Goal: Task Accomplishment & Management: Manage account settings

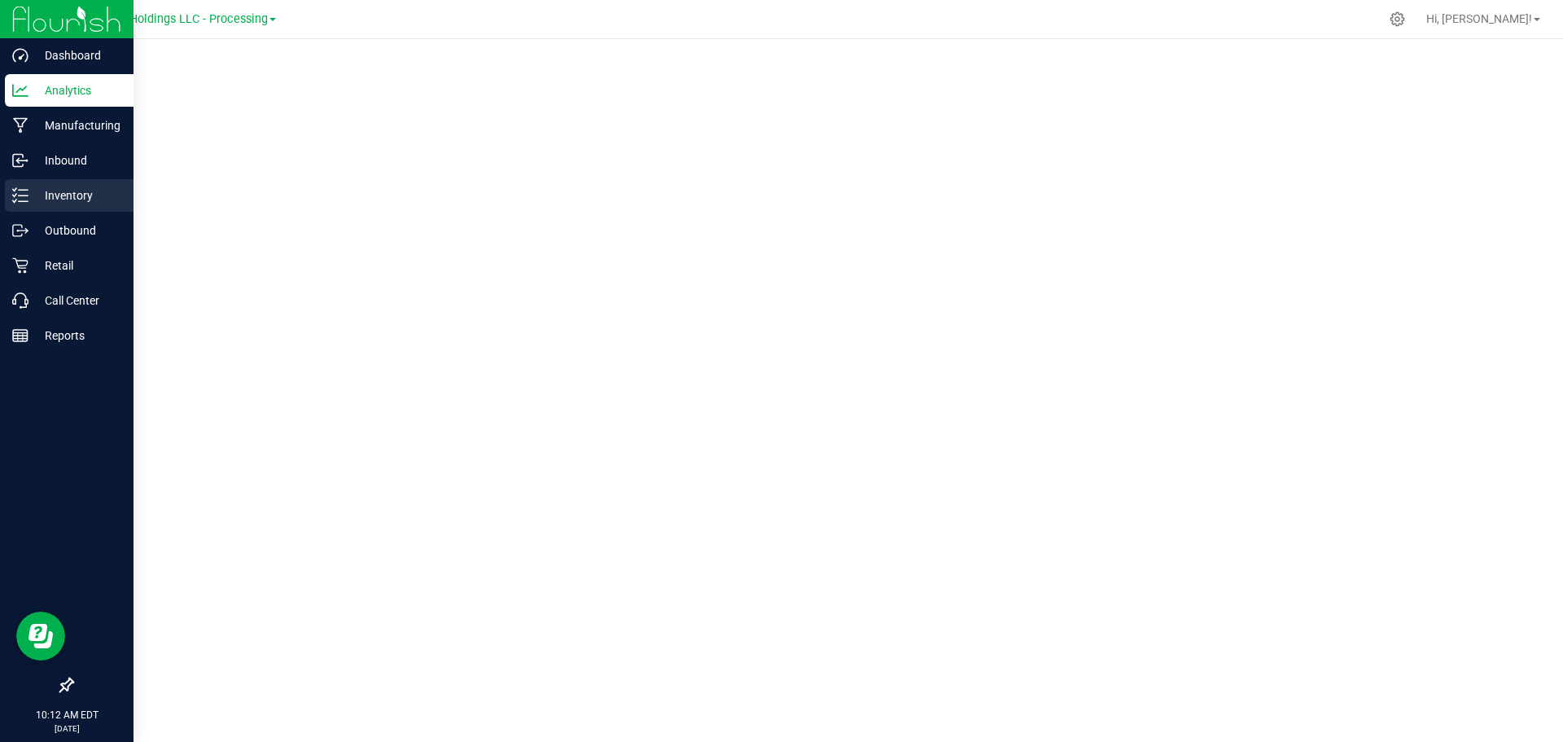
click at [65, 191] on p "Inventory" at bounding box center [77, 196] width 98 height 20
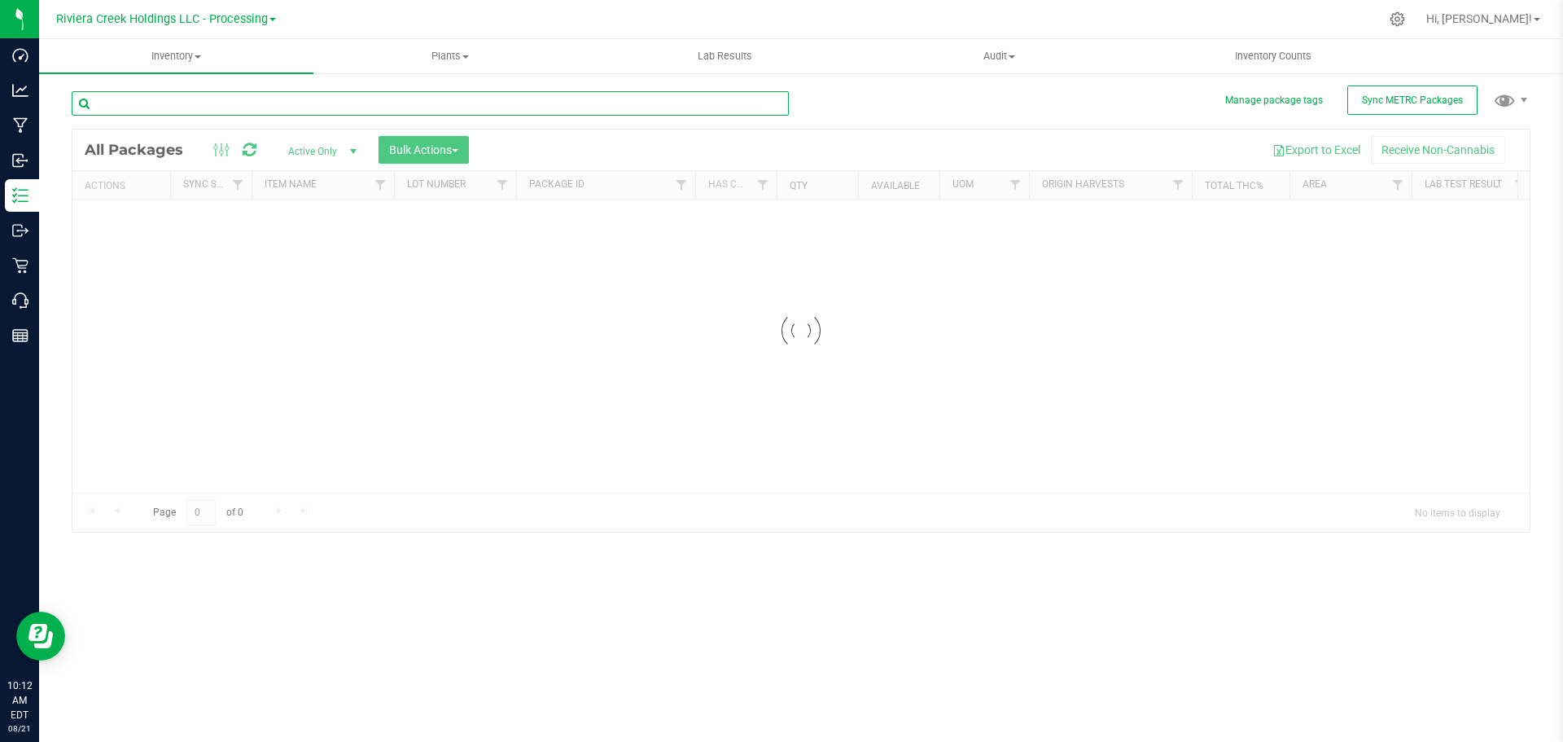
click at [148, 102] on input "text" at bounding box center [430, 103] width 717 height 24
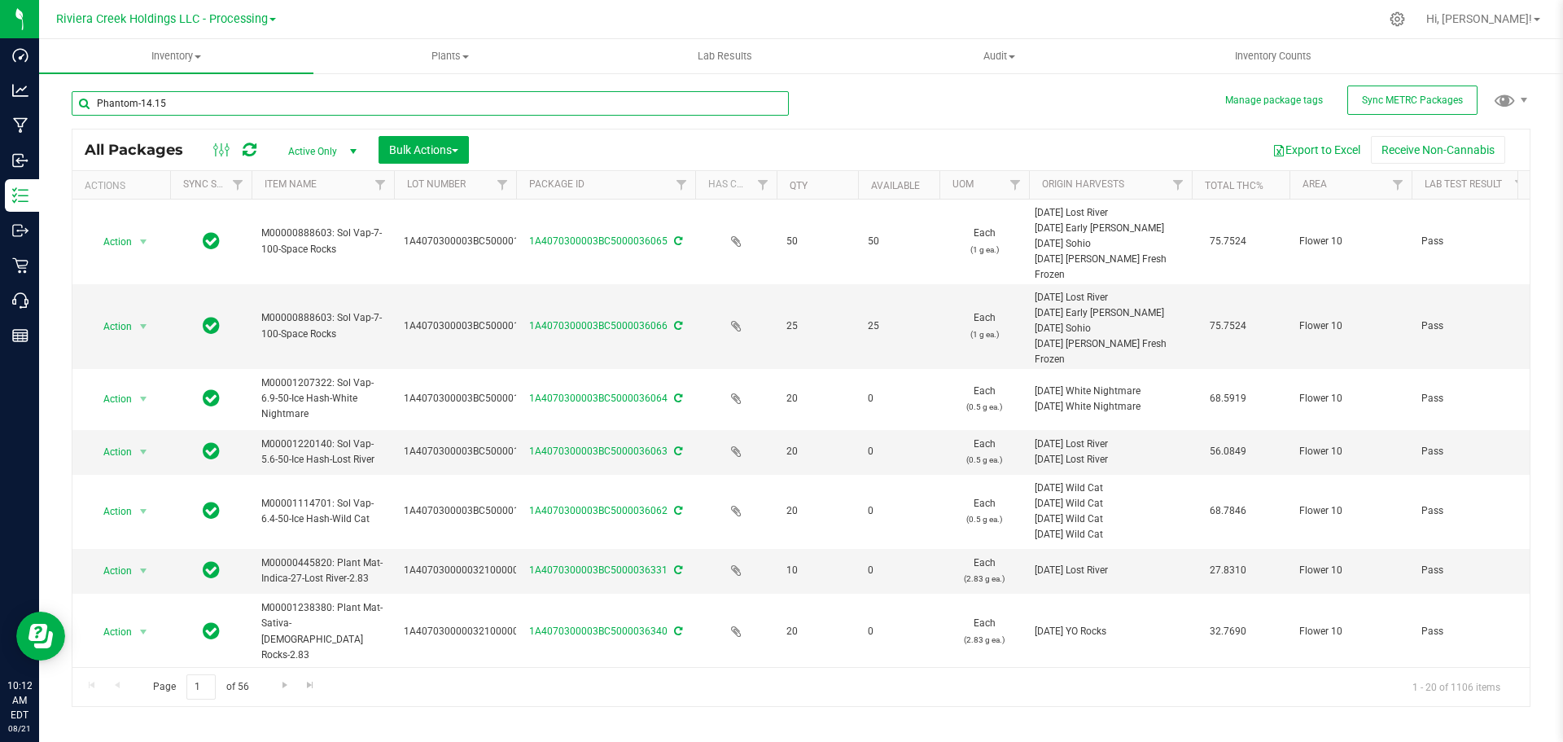
type input "Phantom-14.15"
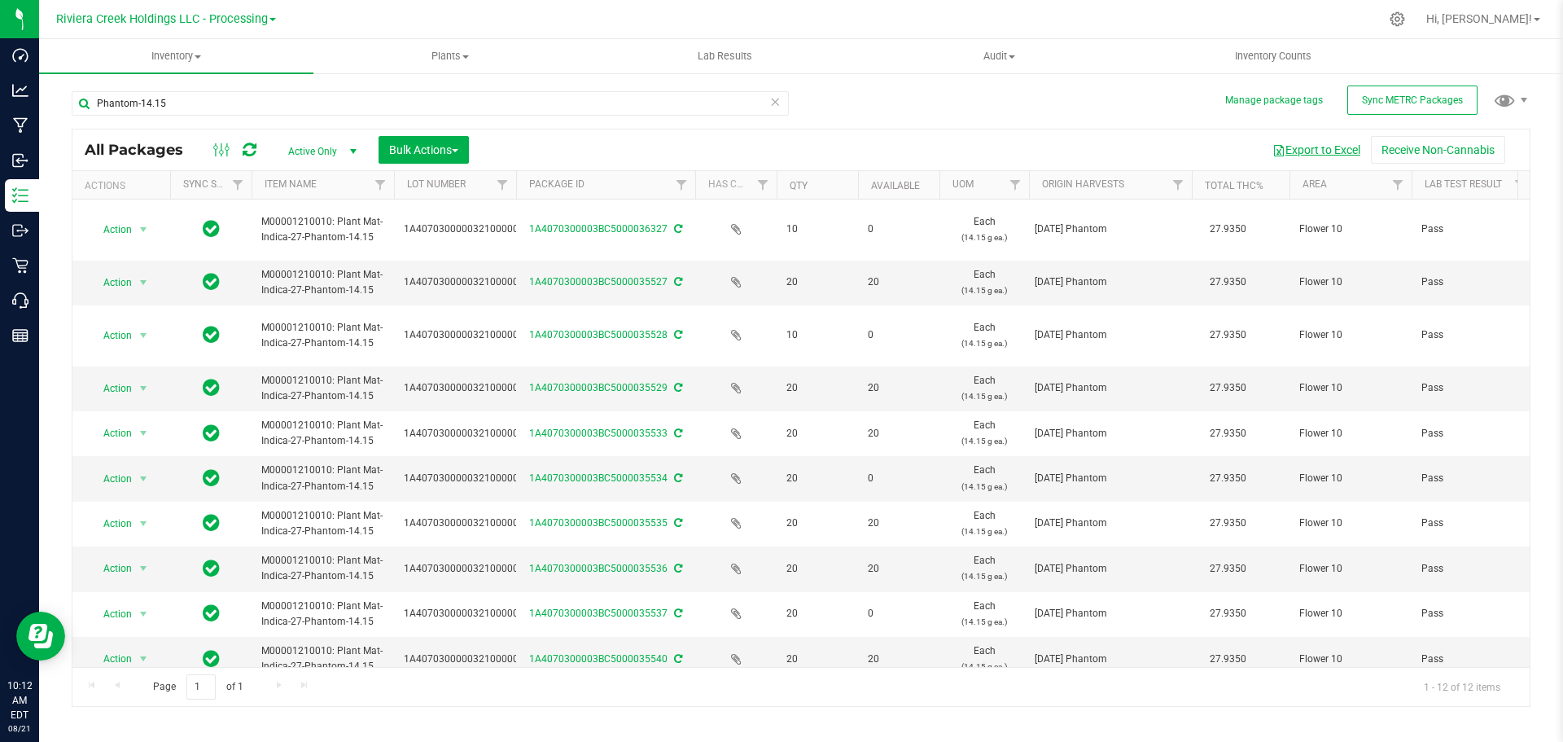
click at [1327, 154] on button "Export to Excel" at bounding box center [1316, 150] width 109 height 28
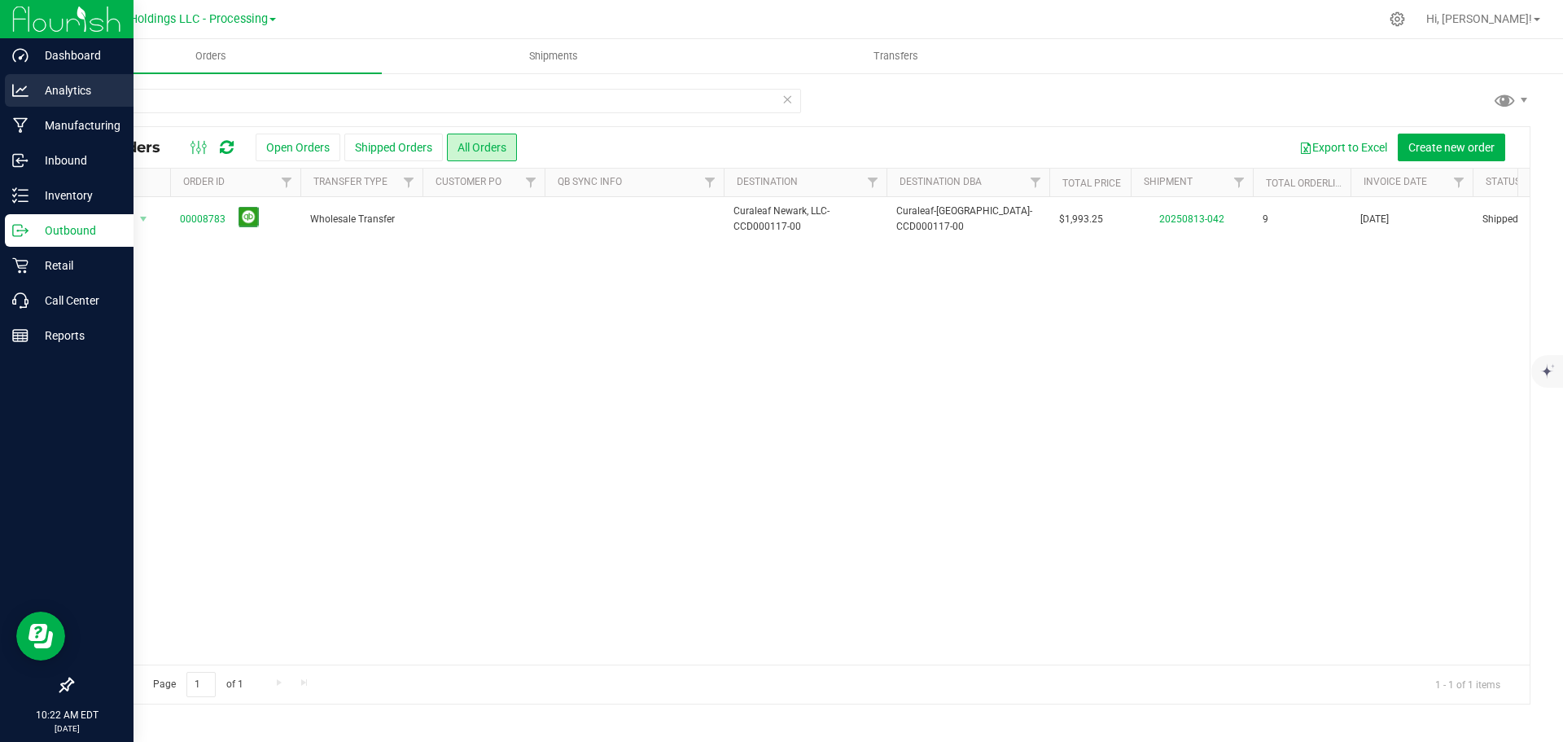
click at [66, 96] on p "Analytics" at bounding box center [77, 91] width 98 height 20
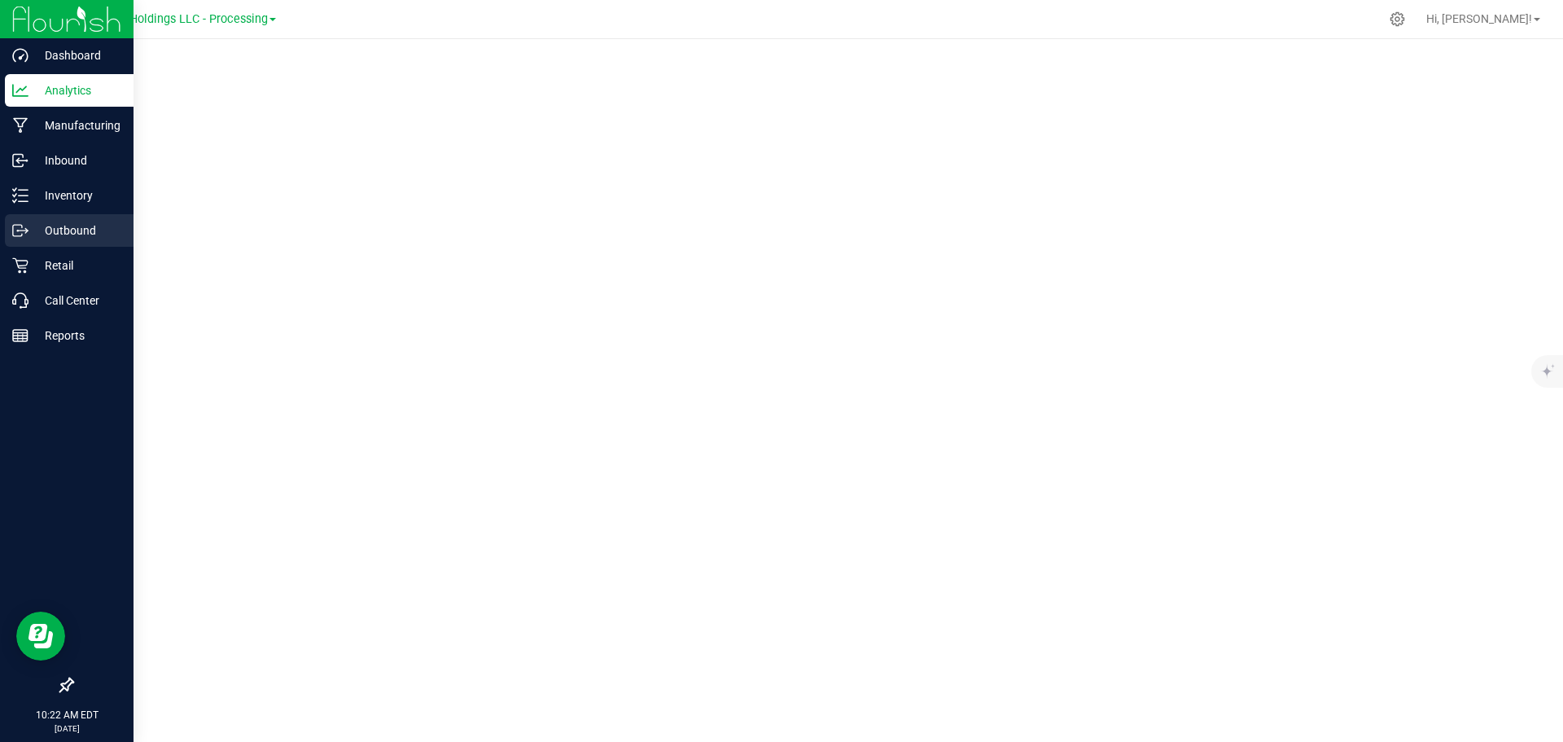
click at [70, 231] on p "Outbound" at bounding box center [77, 231] width 98 height 20
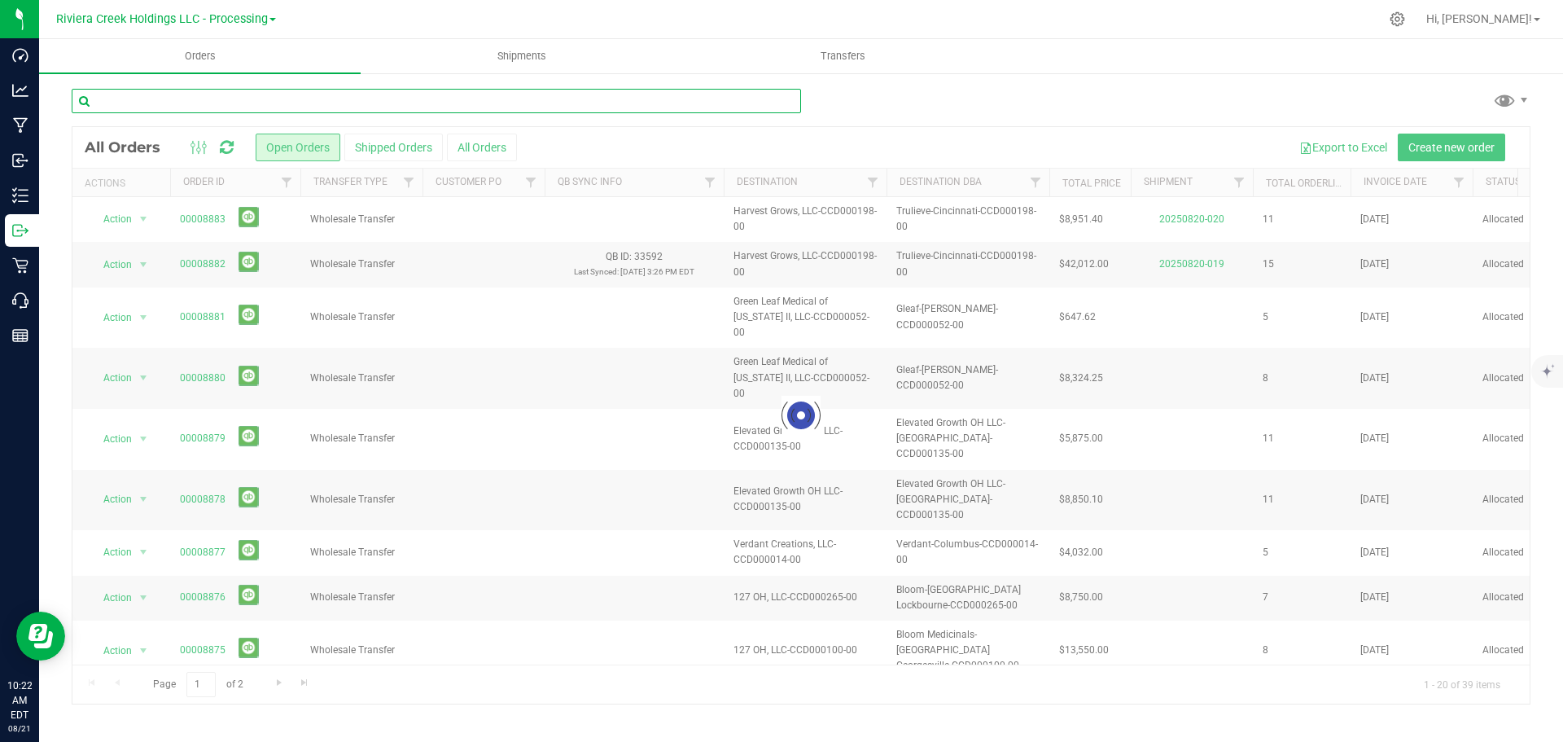
click at [136, 90] on input "text" at bounding box center [437, 101] width 730 height 24
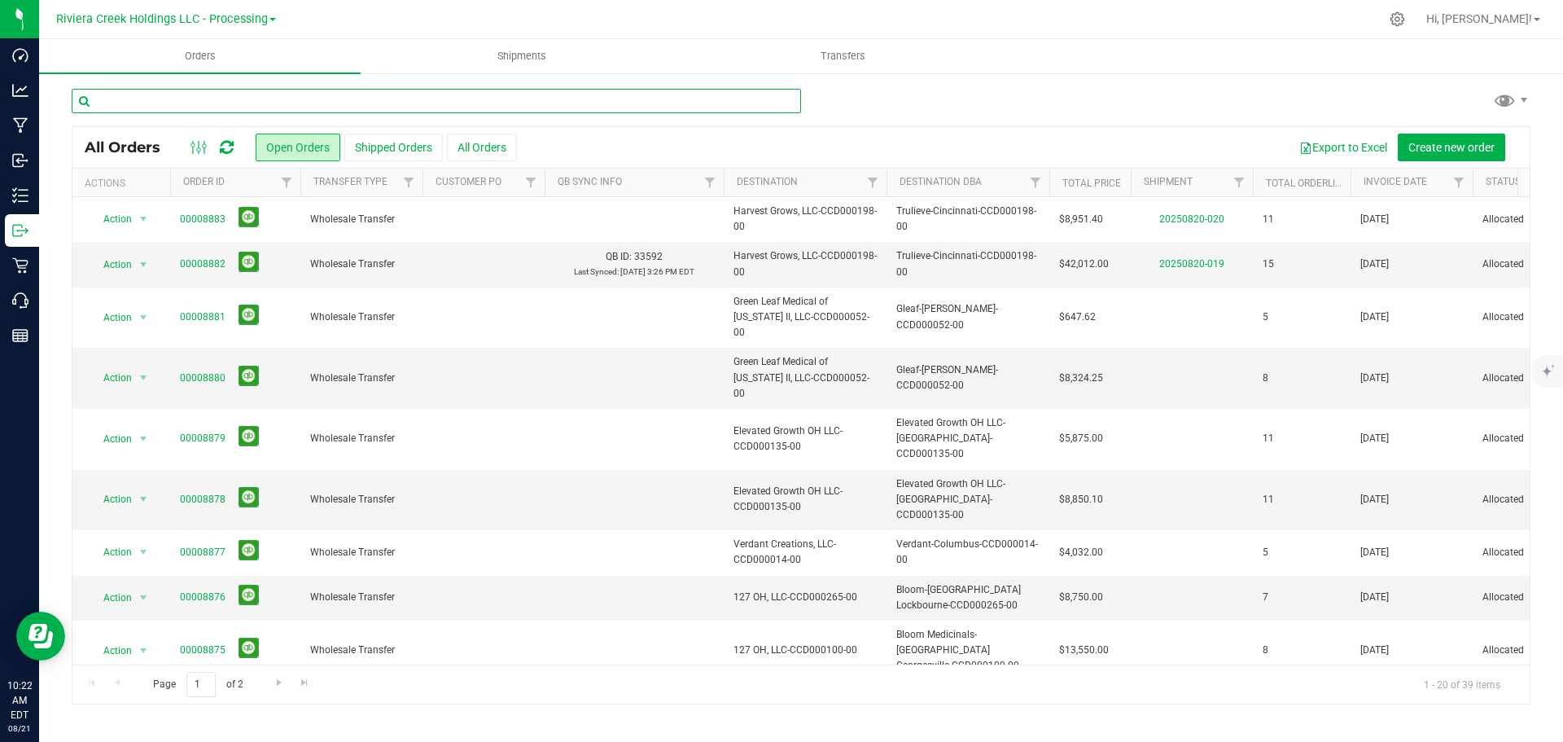
type input "L"
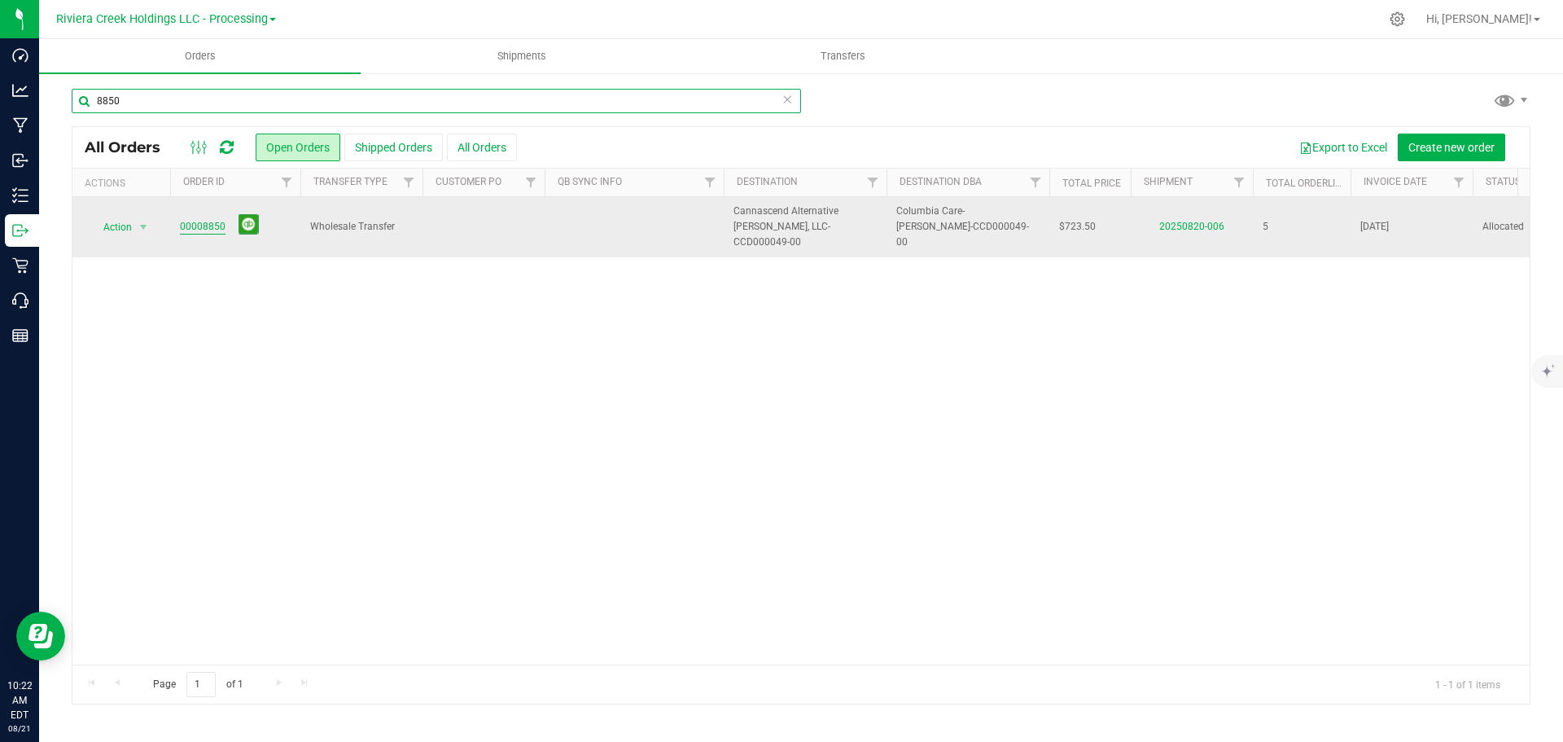
type input "8850"
click at [208, 219] on link "00008850" at bounding box center [203, 226] width 46 height 15
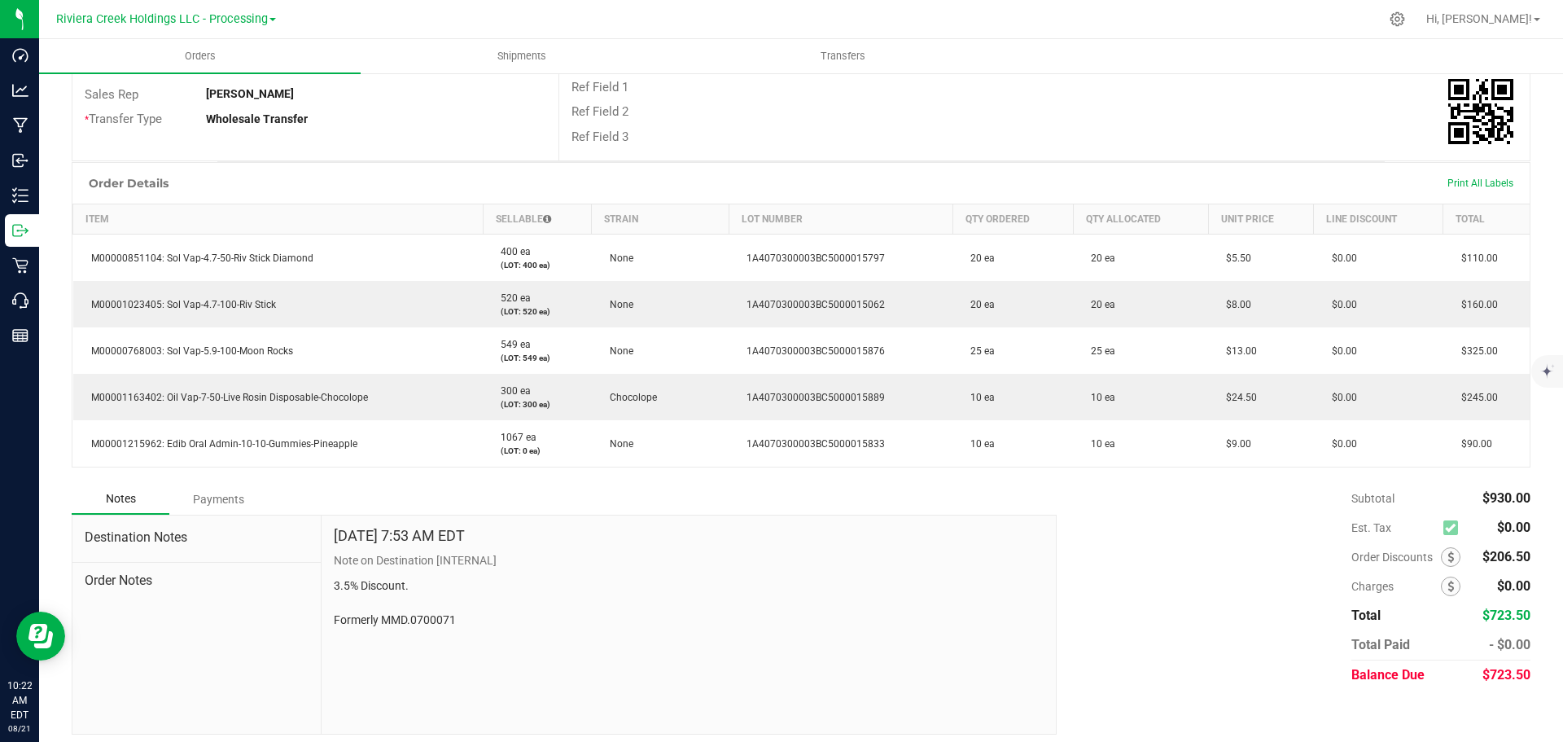
scroll to position [319, 0]
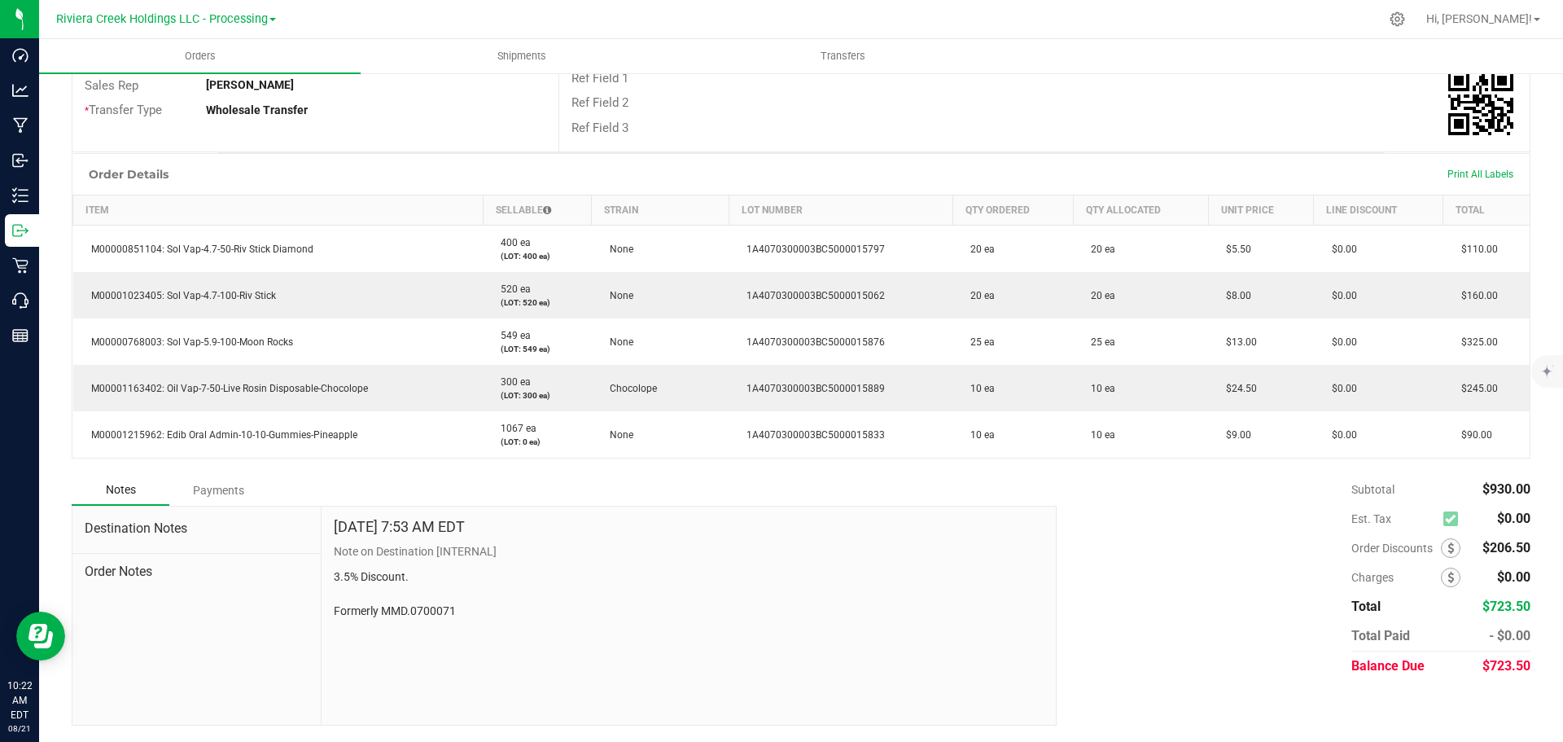
click at [1188, 642] on div "Subtotal $930.00 Est. Tax $0.00" at bounding box center [1288, 578] width 486 height 206
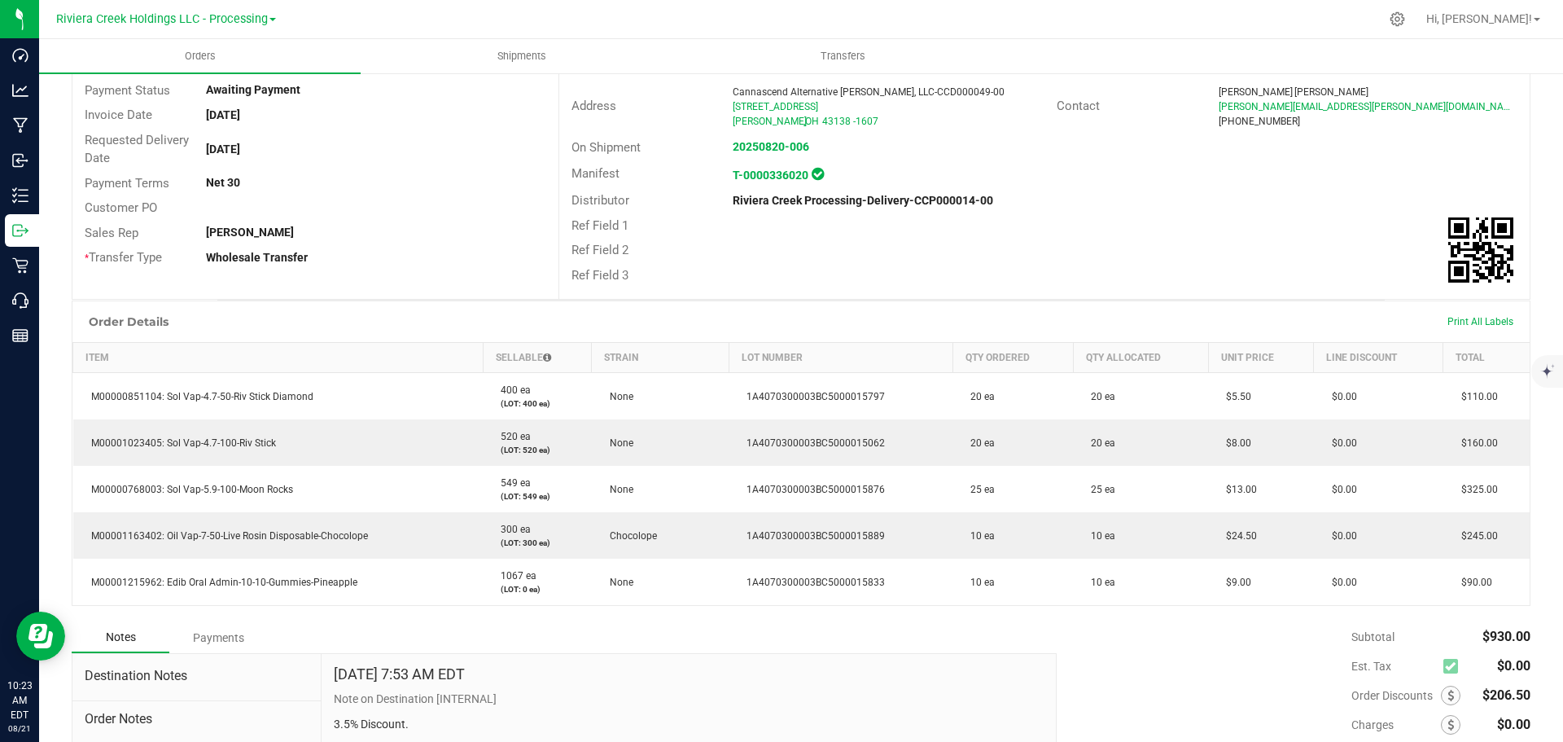
scroll to position [0, 0]
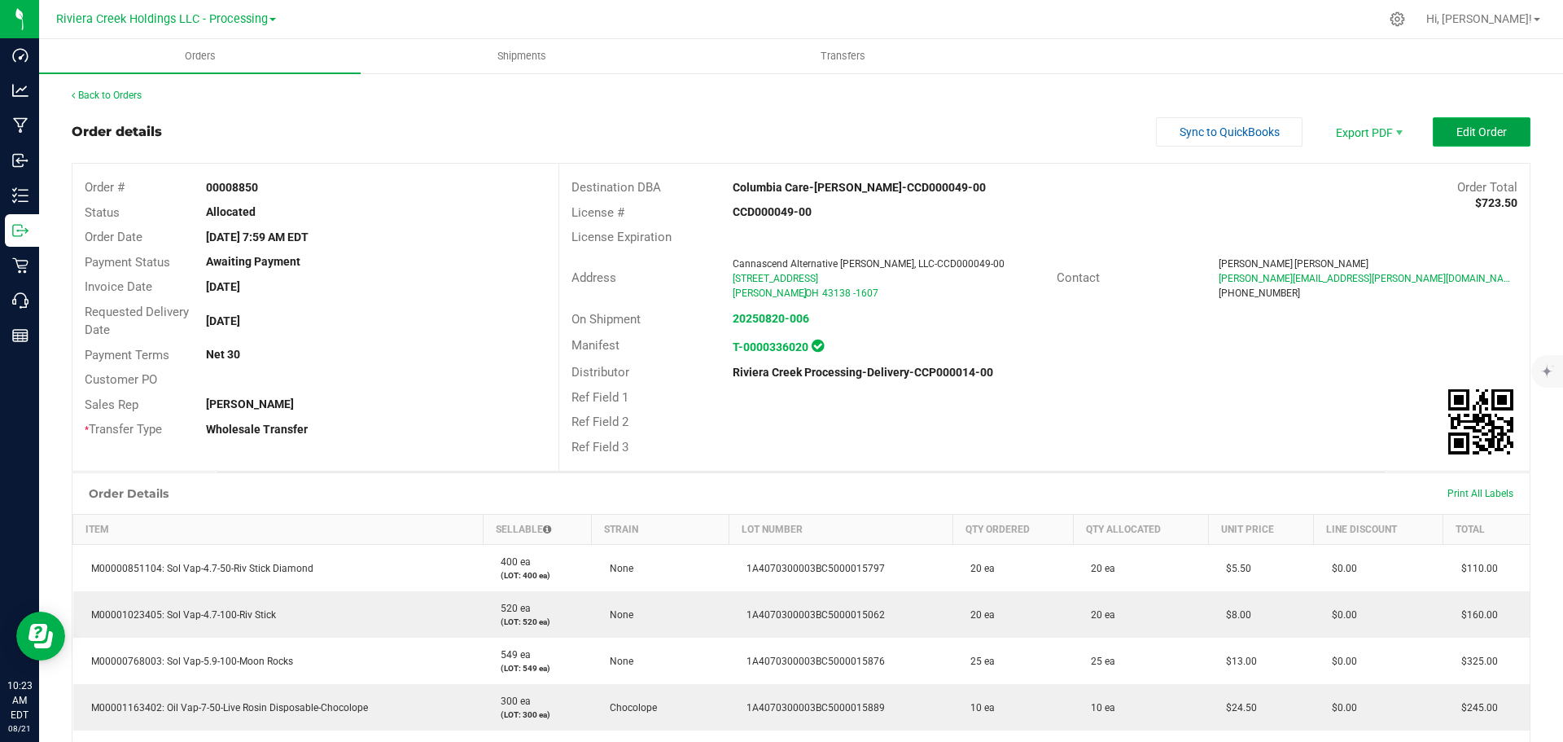
click at [1483, 129] on span "Edit Order" at bounding box center [1482, 131] width 50 height 13
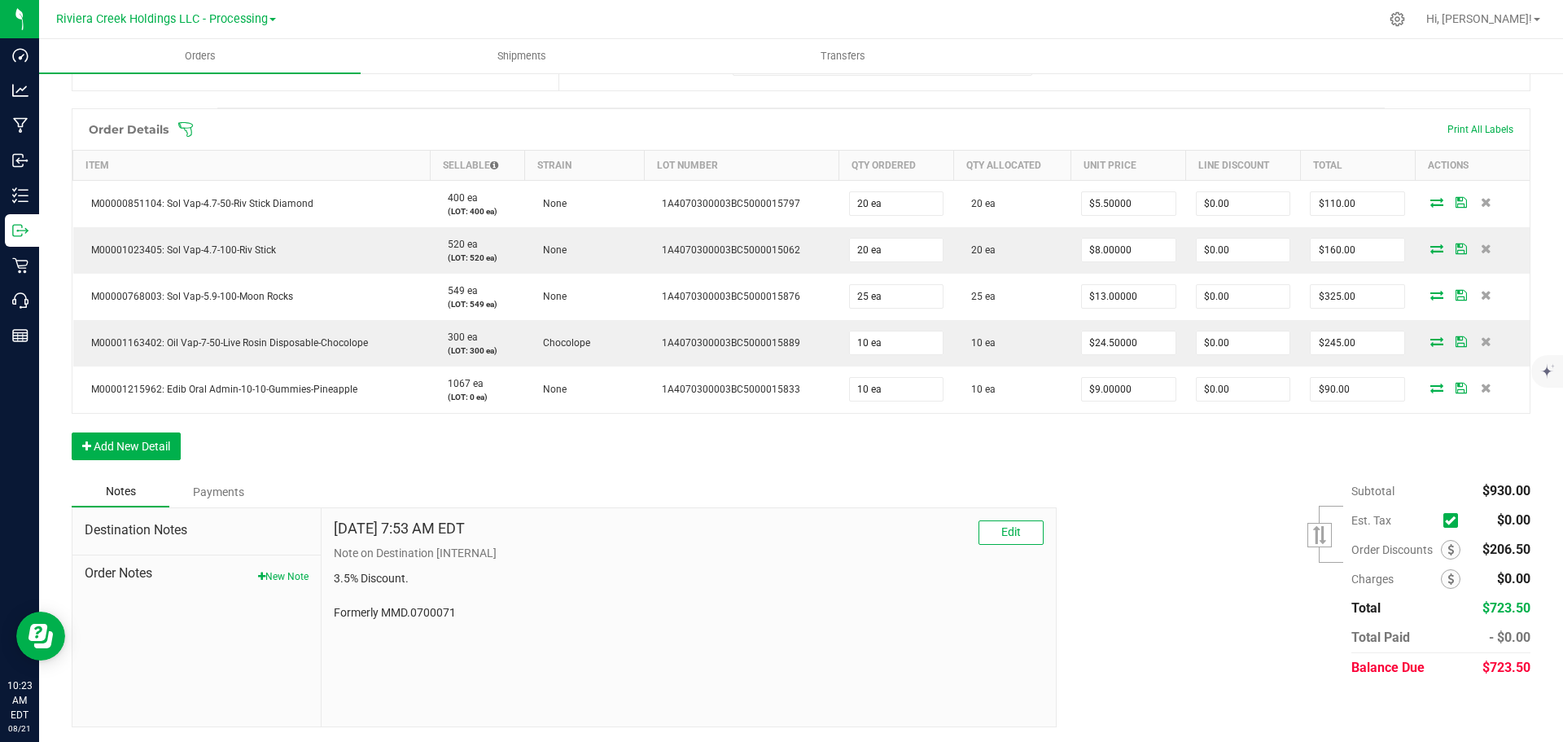
scroll to position [413, 0]
click at [1448, 551] on icon at bounding box center [1451, 547] width 7 height 11
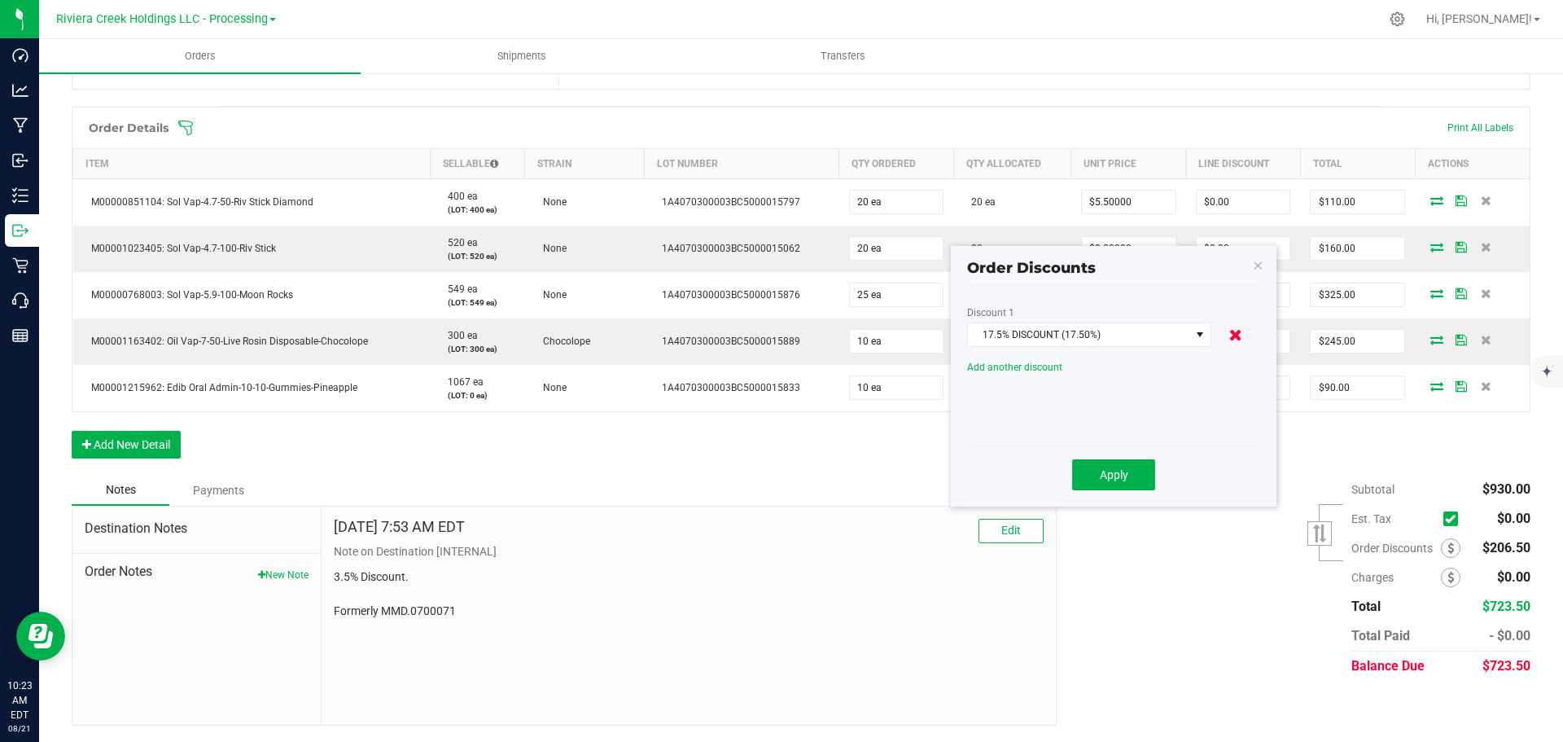
click at [1241, 338] on icon at bounding box center [1235, 334] width 13 height 16
click at [1195, 339] on span at bounding box center [1200, 334] width 13 height 13
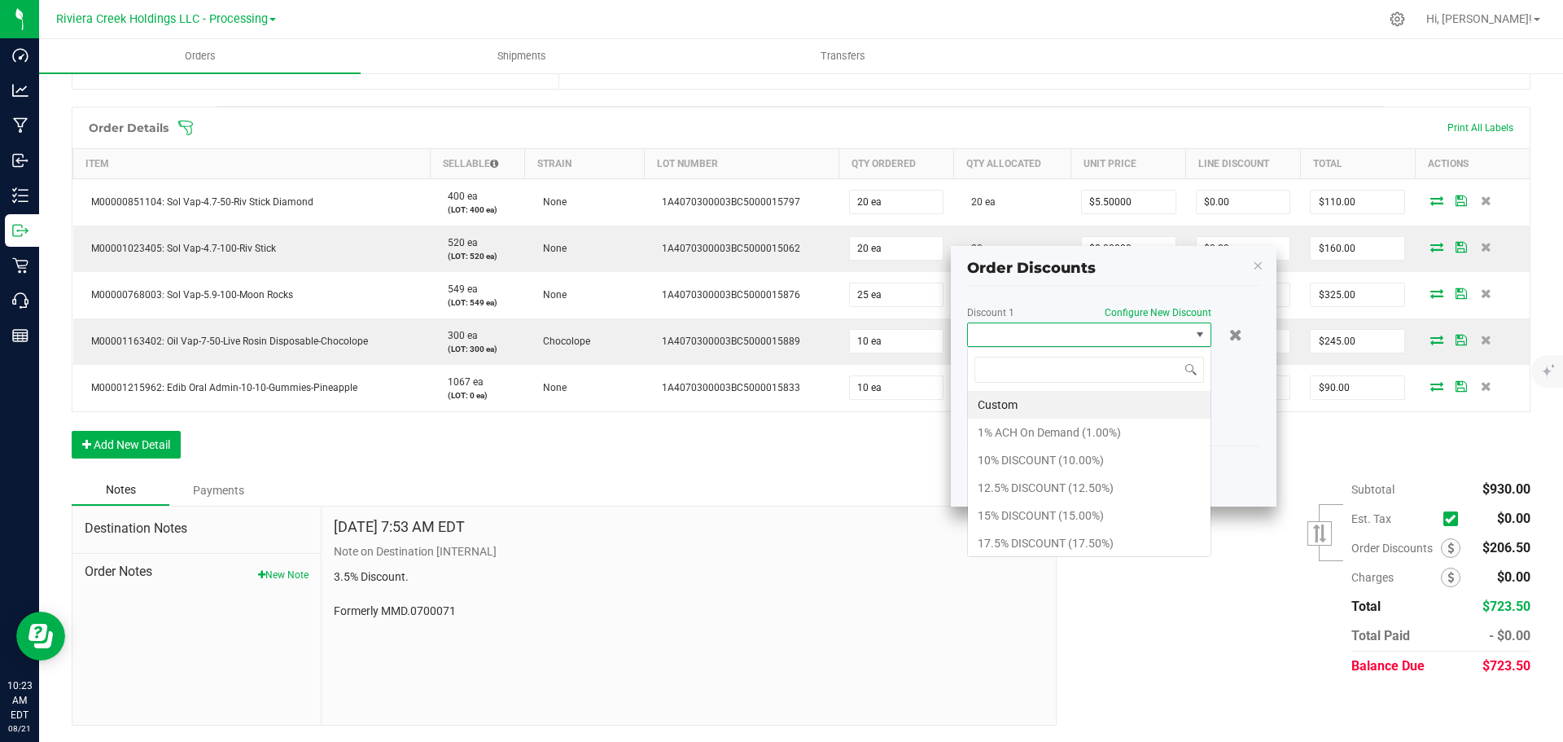
scroll to position [24, 244]
click at [1058, 548] on li "17.5% DISCOUNT (17.50%)" at bounding box center [1089, 543] width 243 height 28
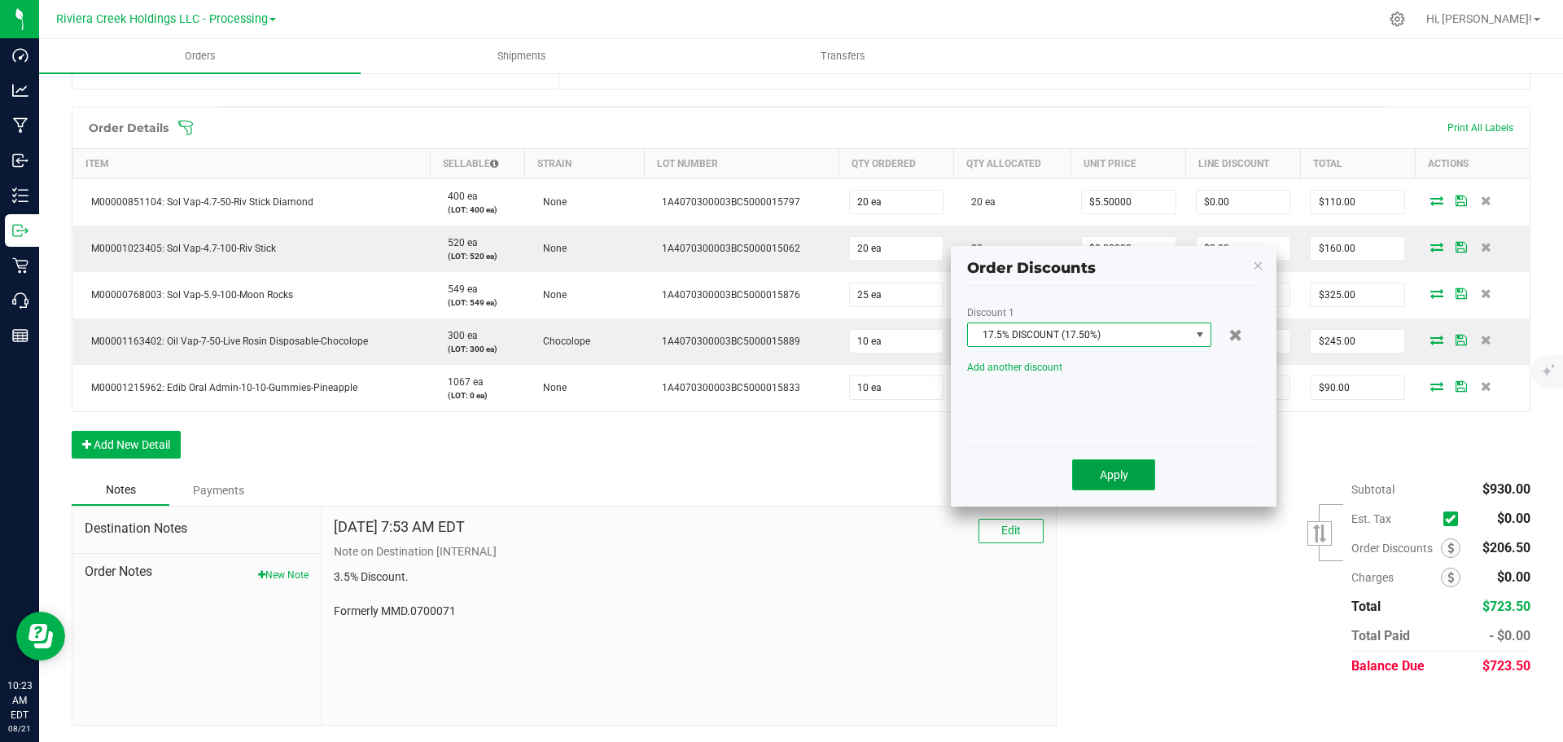
click at [1121, 481] on span "Apply" at bounding box center [1114, 474] width 28 height 13
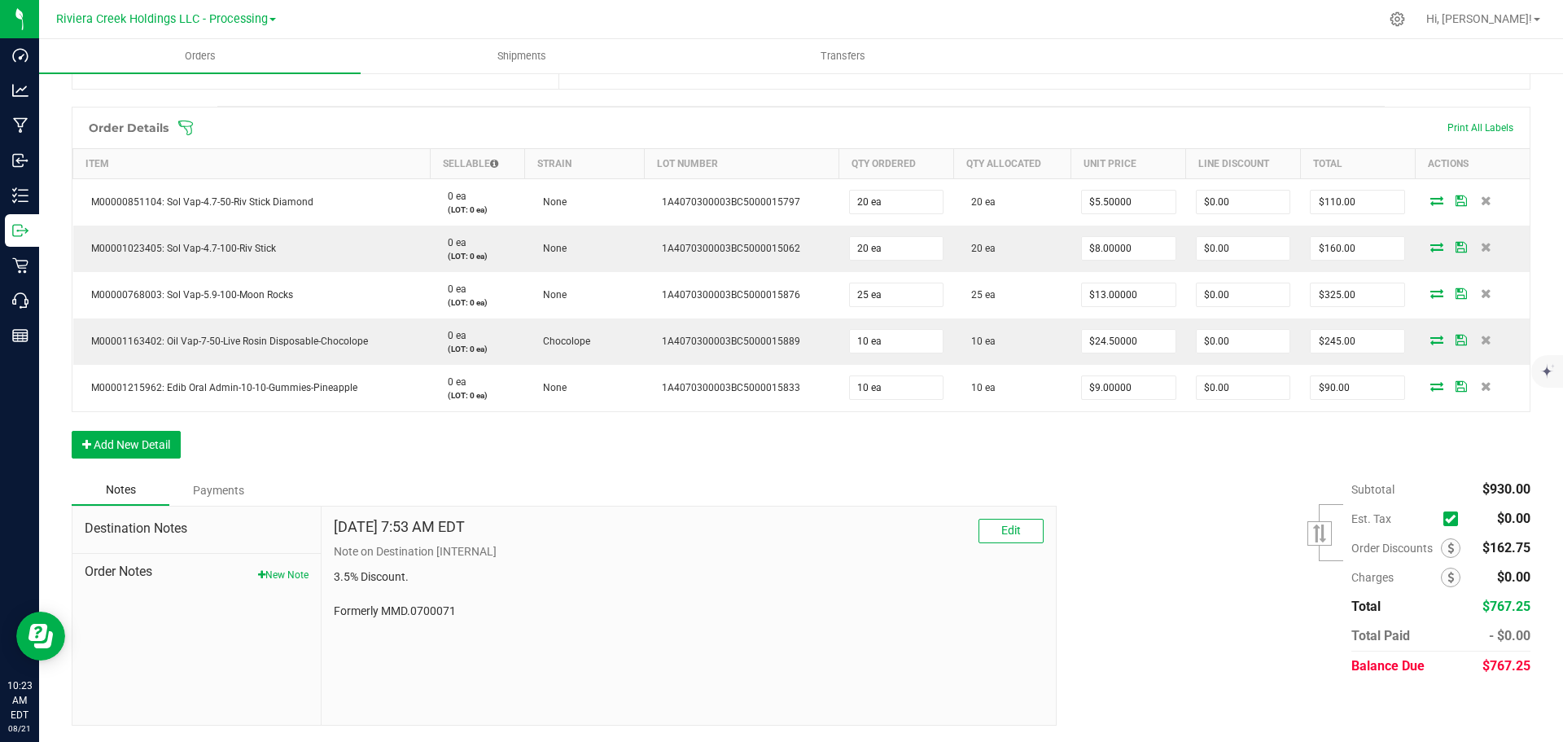
click at [1176, 636] on div "Subtotal $930.00 Est. Tax" at bounding box center [1288, 578] width 486 height 206
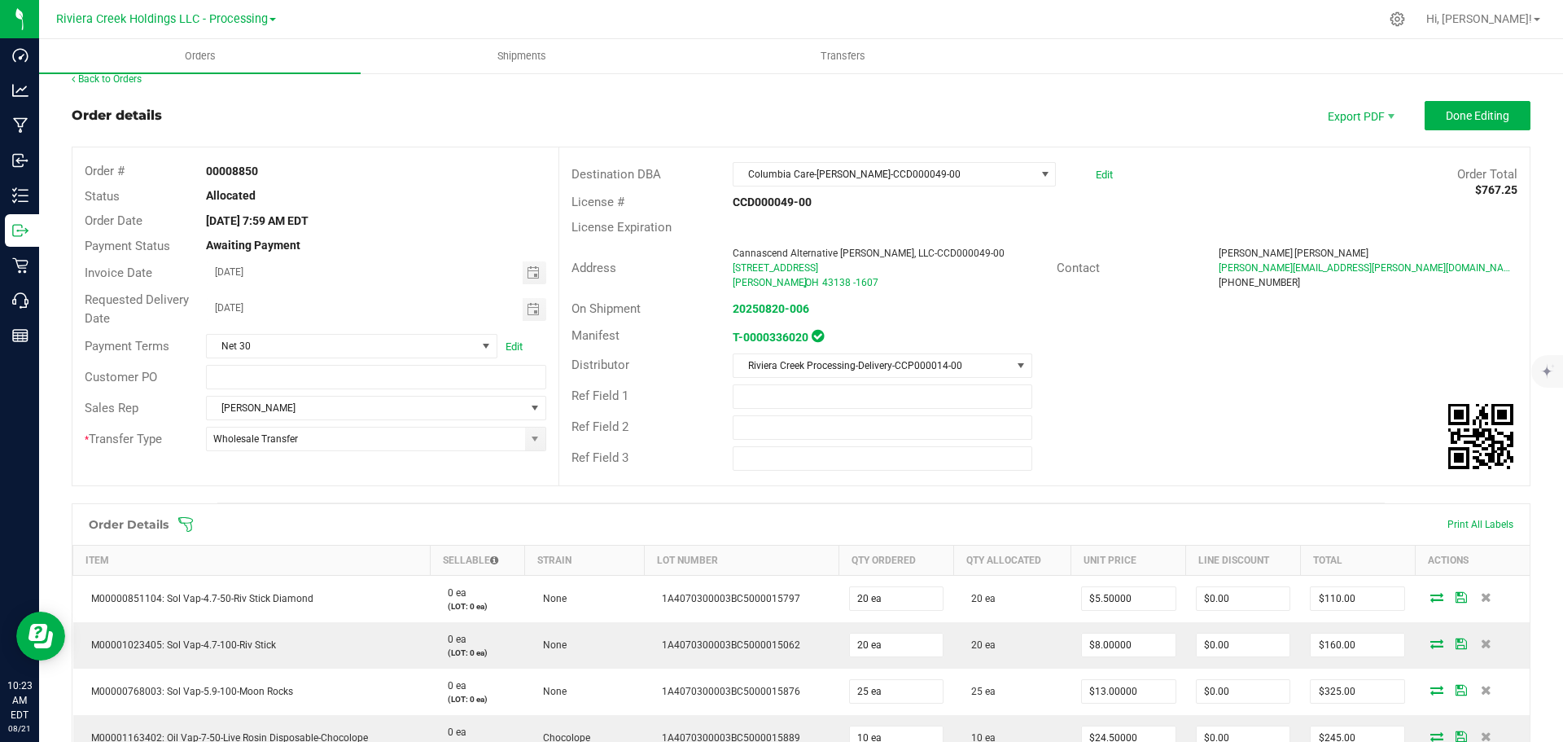
scroll to position [0, 0]
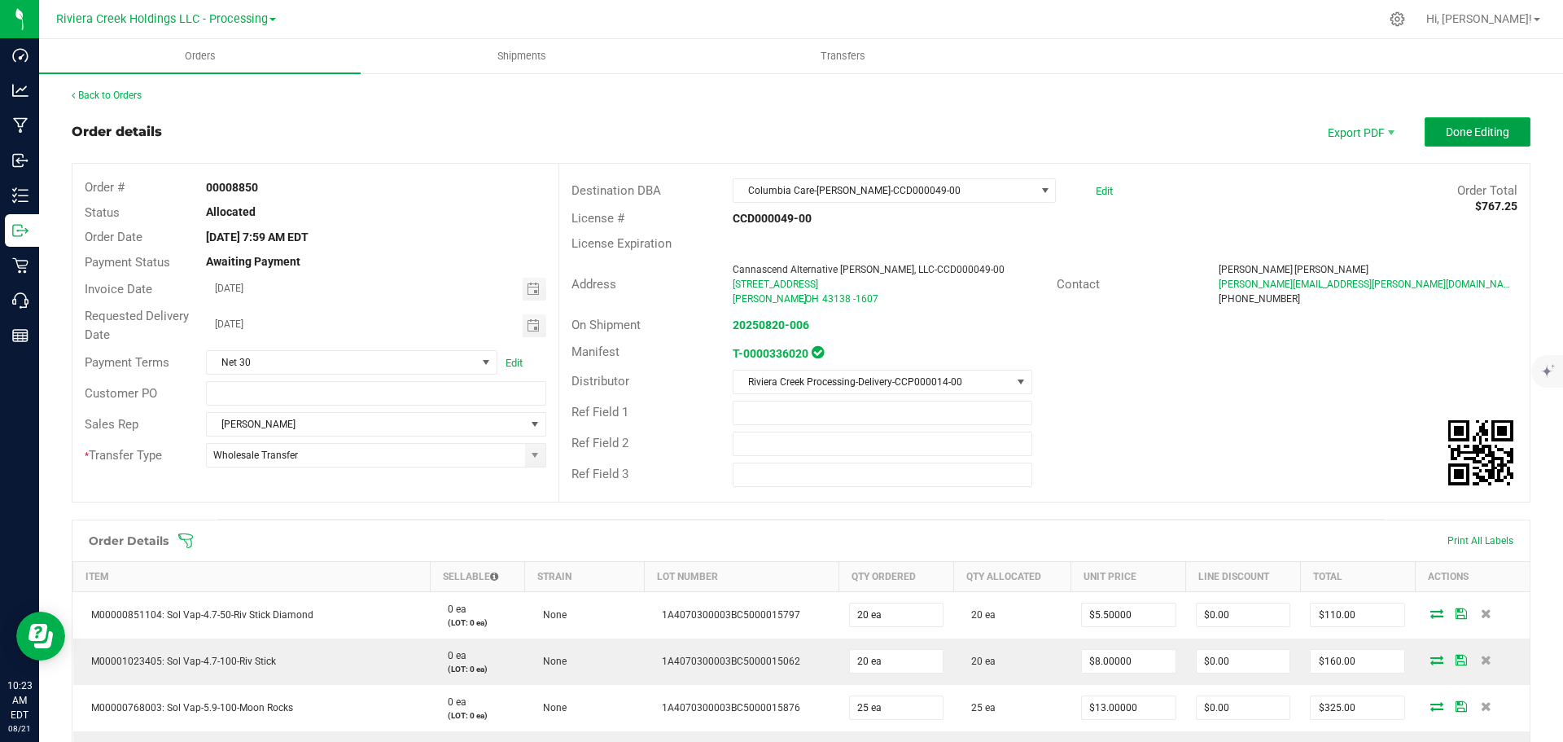
click at [1466, 134] on span "Done Editing" at bounding box center [1478, 131] width 64 height 13
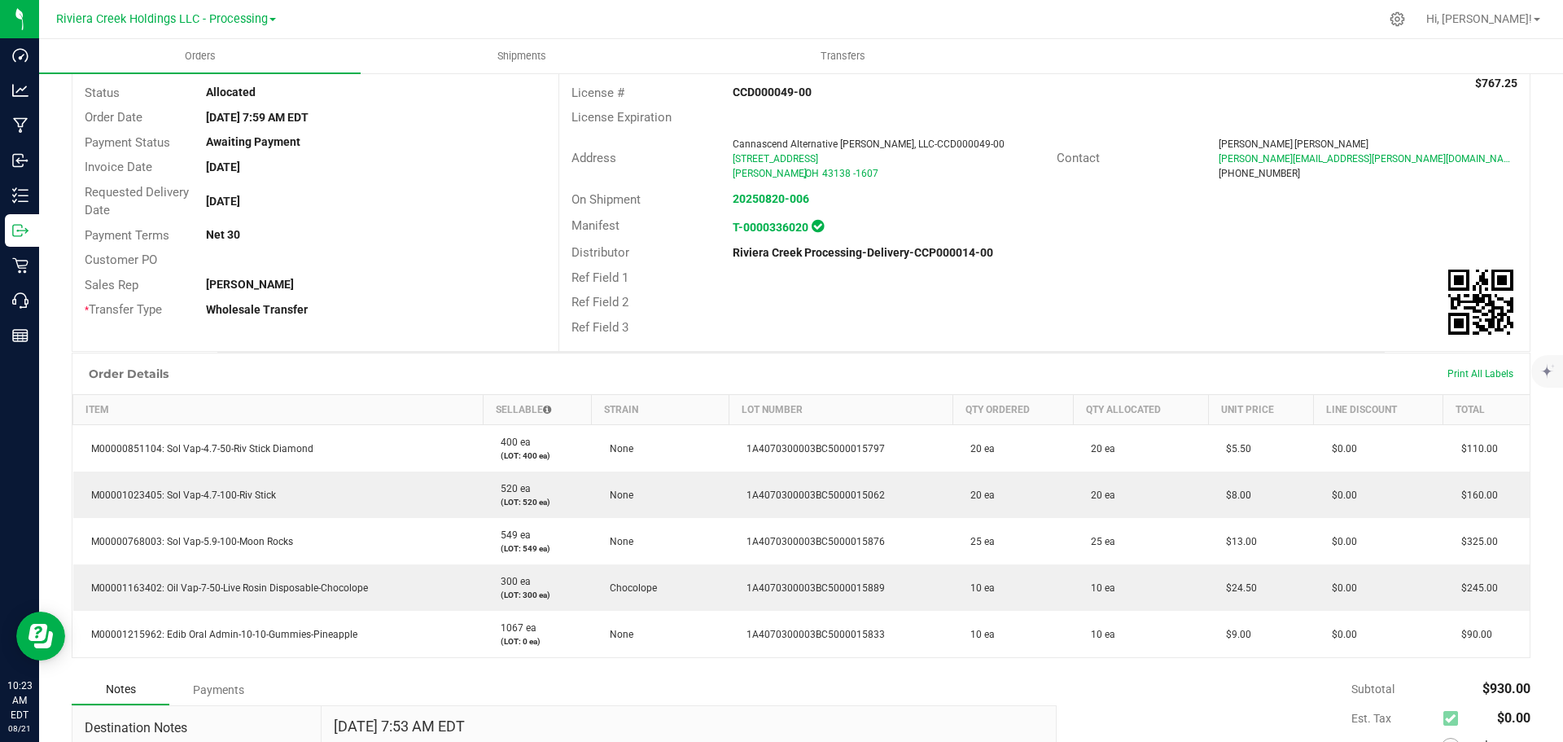
scroll to position [319, 0]
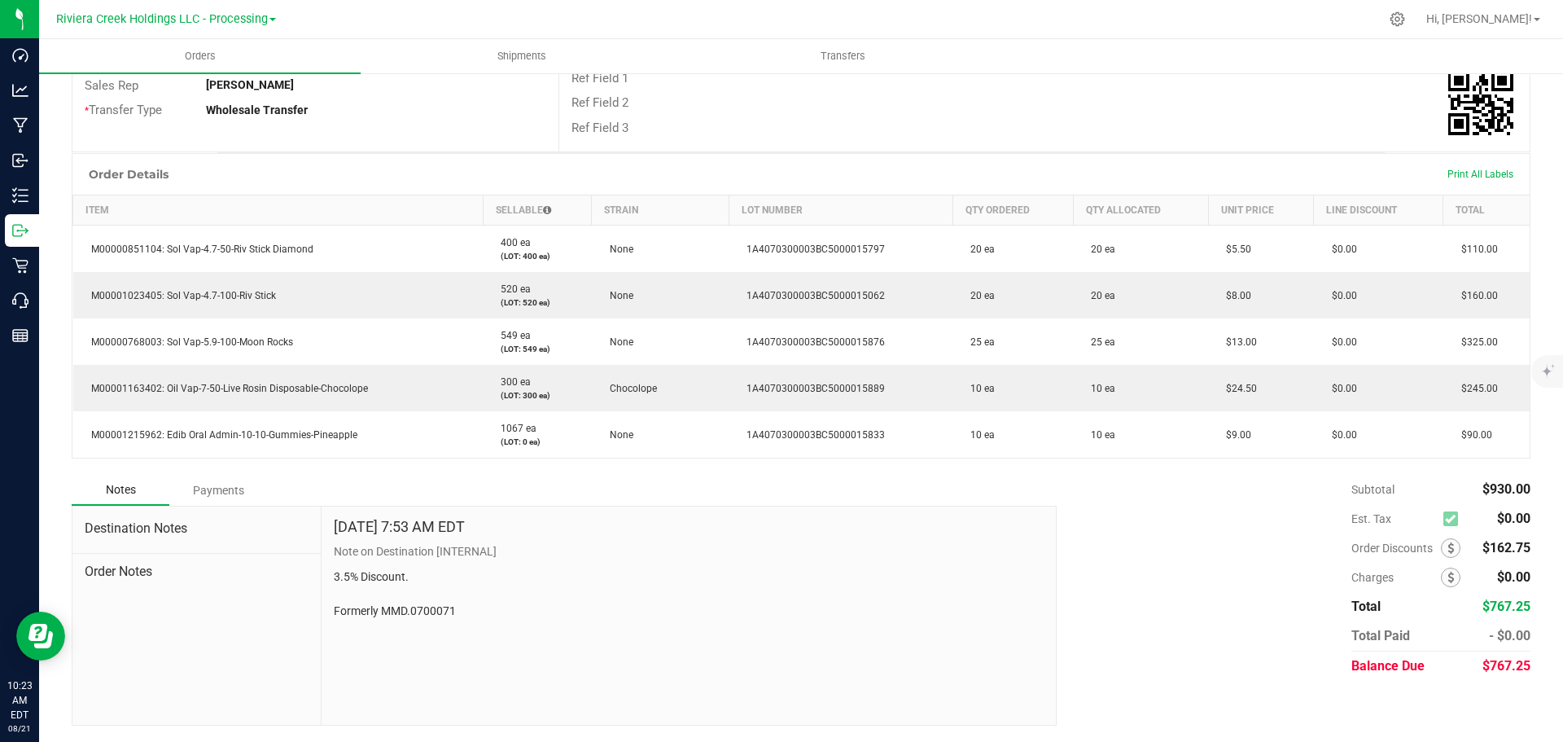
click at [1483, 545] on span "$162.75" at bounding box center [1507, 547] width 48 height 15
drag, startPoint x: 1468, startPoint y: 547, endPoint x: 1529, endPoint y: 547, distance: 61.1
click at [1529, 547] on div "Back to Orders Order details Sync to QuickBooks Export PDF Edit Order Order # 0…" at bounding box center [801, 246] width 1524 height 989
click at [1524, 550] on div "Back to Orders Order details Sync to QuickBooks Export PDF Edit Order Order # 0…" at bounding box center [801, 246] width 1524 height 989
drag, startPoint x: 1518, startPoint y: 550, endPoint x: 1472, endPoint y: 550, distance: 46.4
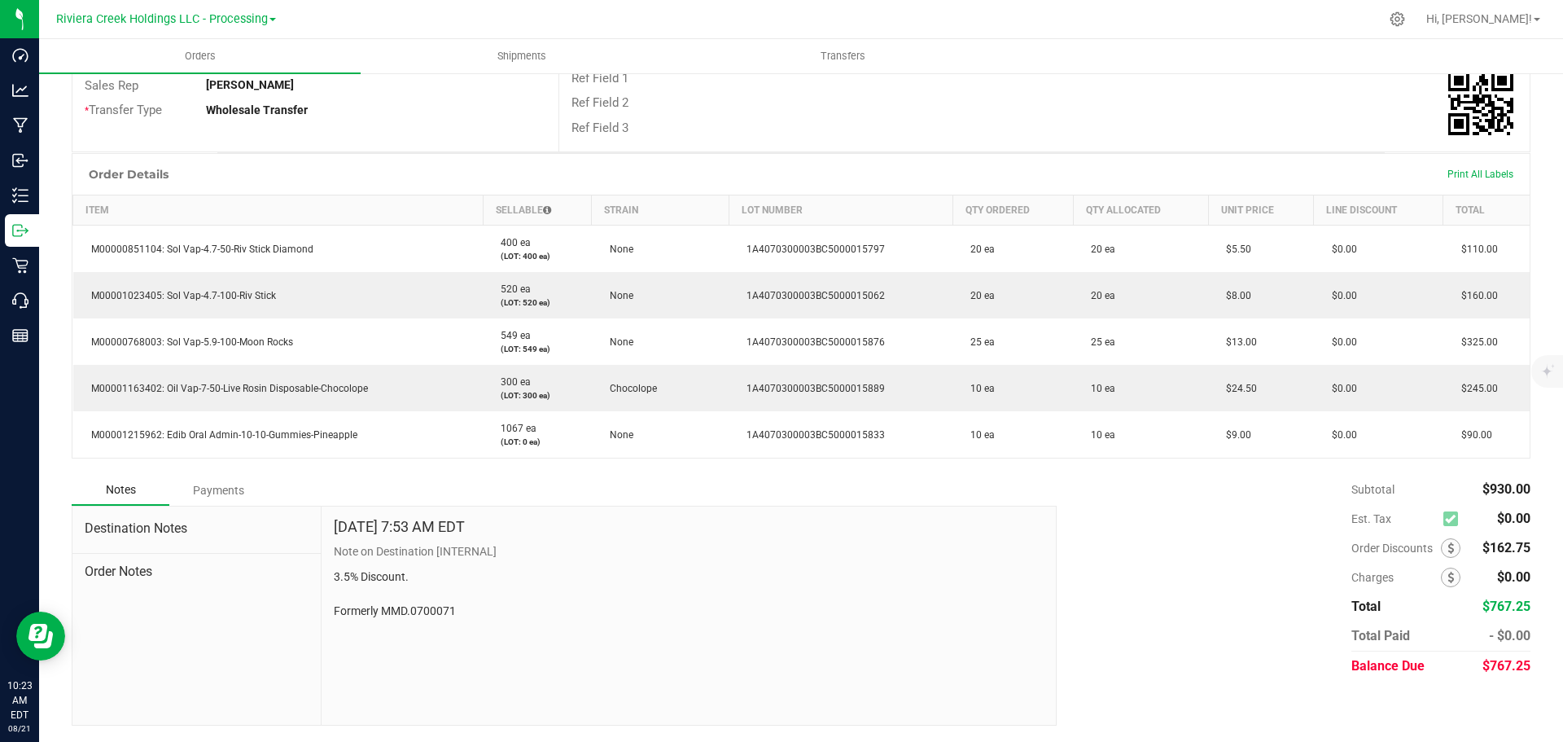
click at [1472, 550] on div "Back to Orders Order details Sync to QuickBooks Export PDF Edit Order Order # 0…" at bounding box center [801, 246] width 1524 height 989
click at [1483, 550] on span "$162.75" at bounding box center [1507, 547] width 48 height 15
click at [1498, 552] on span "$162.75" at bounding box center [1507, 547] width 48 height 15
click at [1521, 553] on div "Back to Orders Order details Sync to QuickBooks Export PDF Edit Order Order # 0…" at bounding box center [801, 246] width 1524 height 989
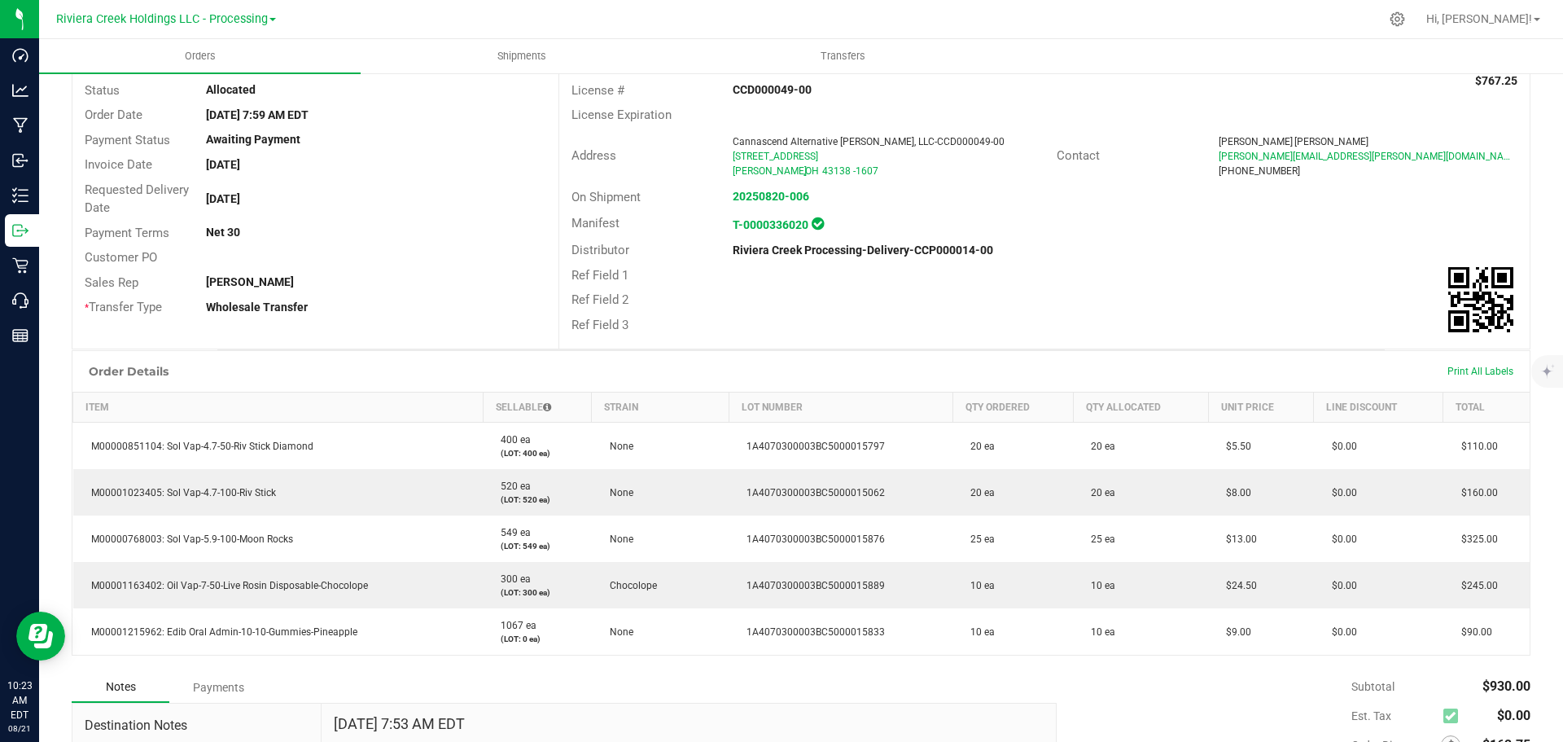
scroll to position [0, 0]
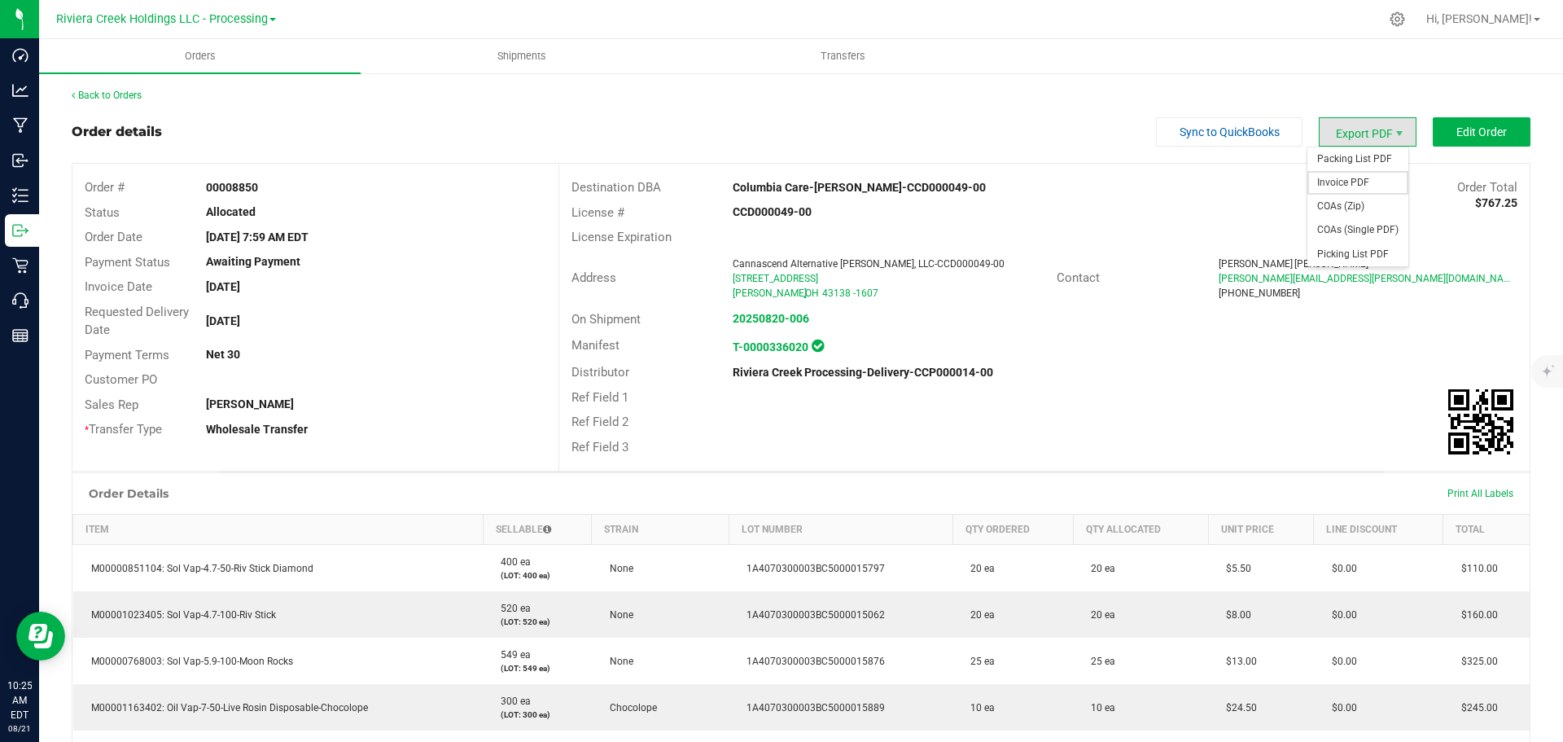
click at [1365, 180] on span "Invoice PDF" at bounding box center [1358, 183] width 101 height 24
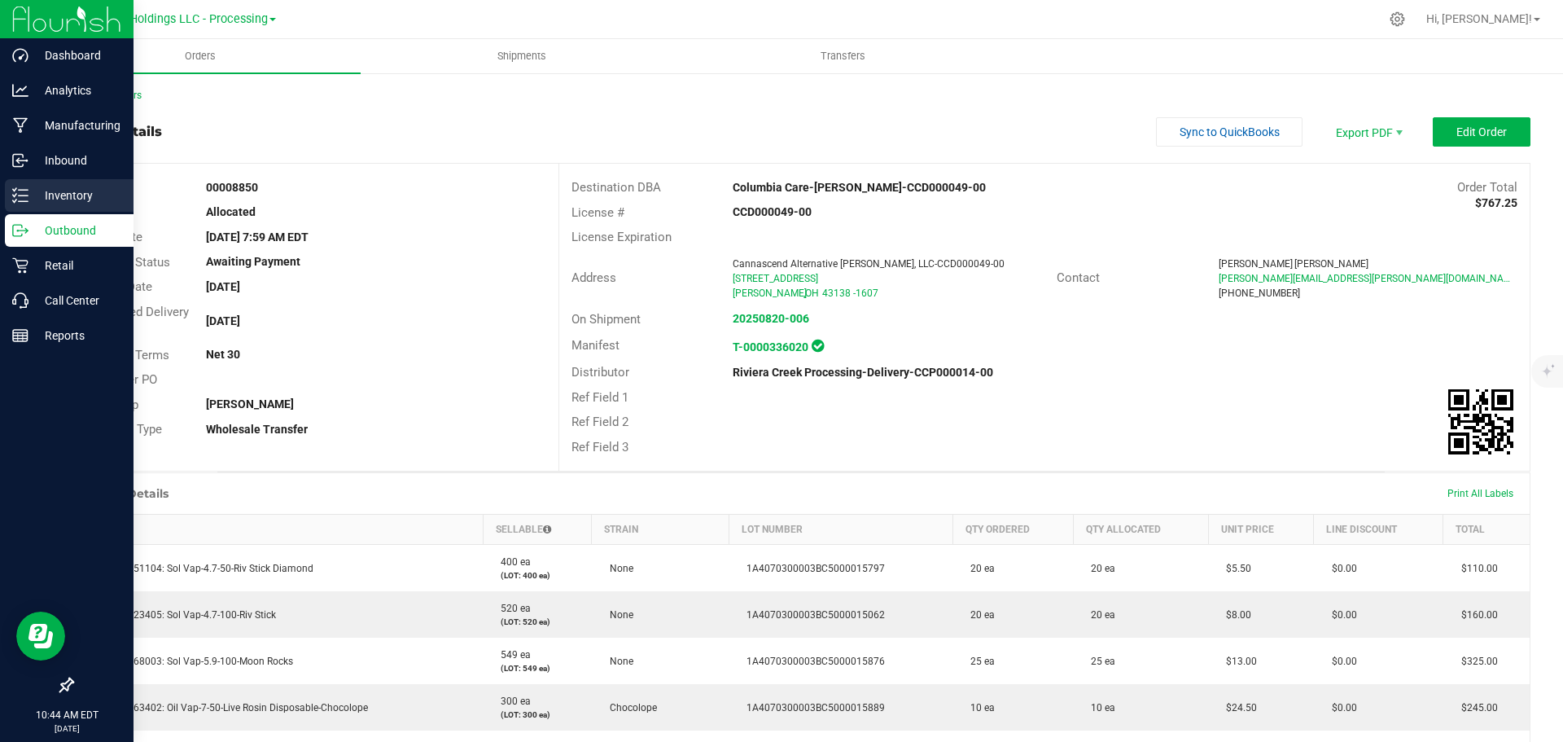
click at [56, 192] on p "Inventory" at bounding box center [77, 196] width 98 height 20
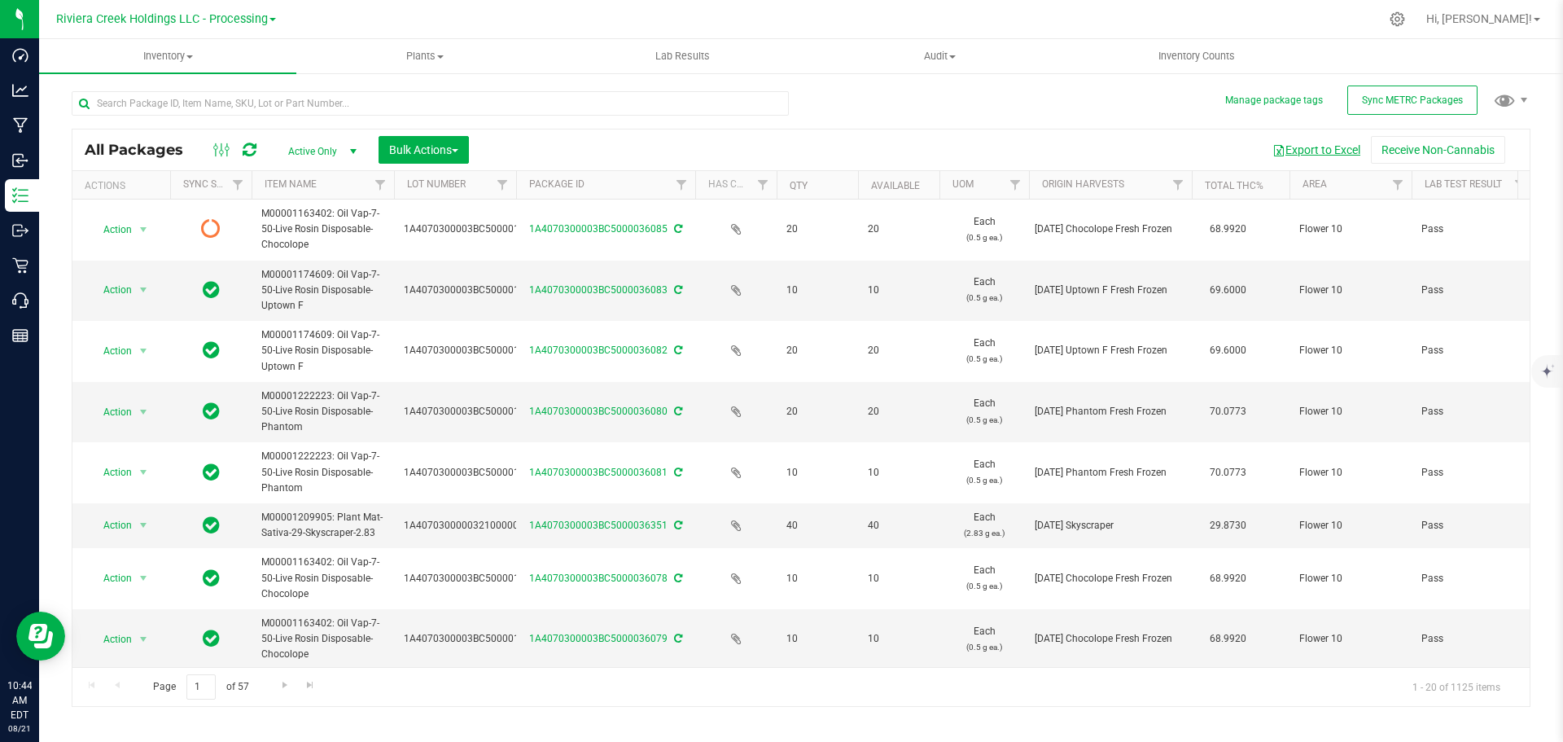
click at [1325, 151] on button "Export to Excel" at bounding box center [1316, 150] width 109 height 28
